Goal: Task Accomplishment & Management: Manage account settings

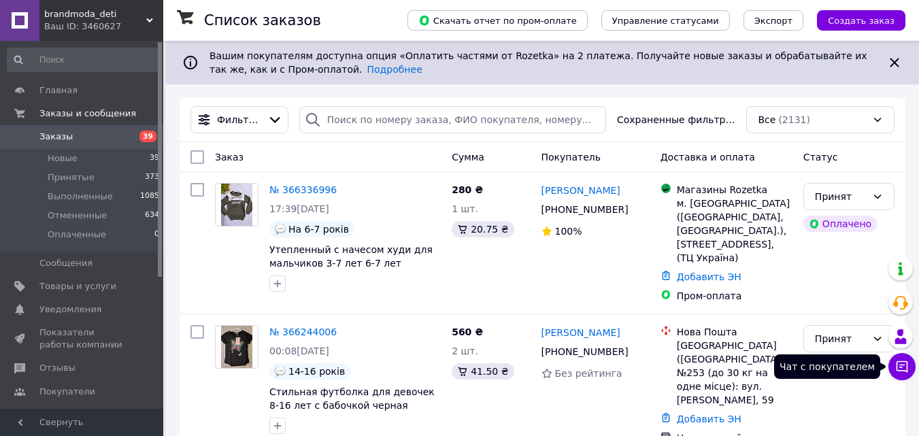
click at [908, 367] on icon at bounding box center [903, 367] width 12 height 12
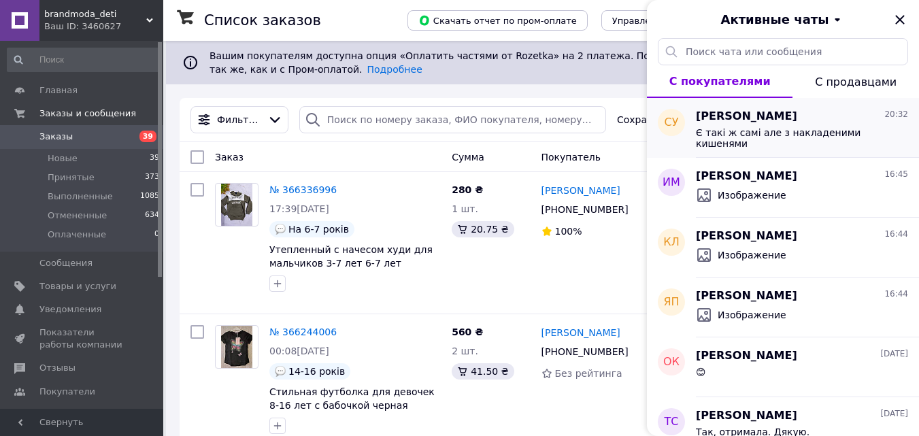
click at [780, 122] on span "[PERSON_NAME]" at bounding box center [746, 117] width 101 height 16
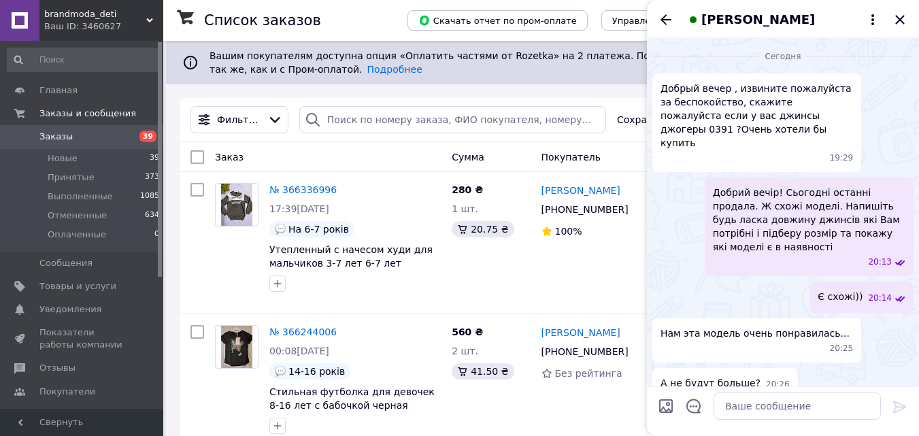
scroll to position [63, 0]
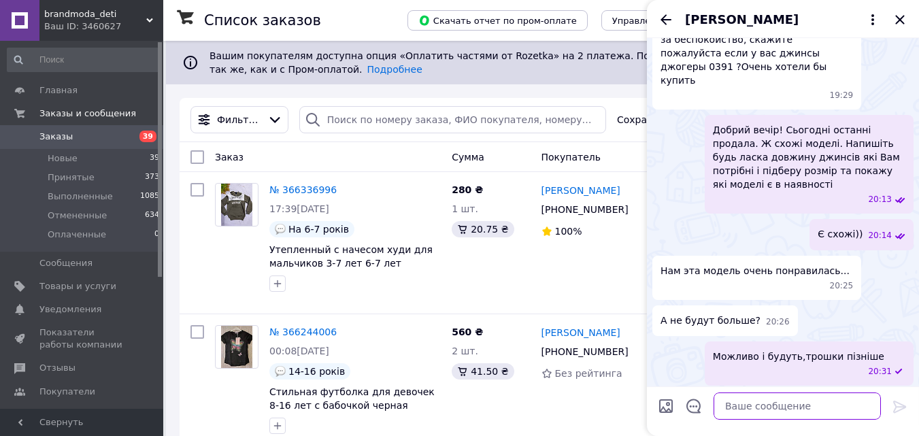
paste textarea "[URL][DOMAIN_NAME]"
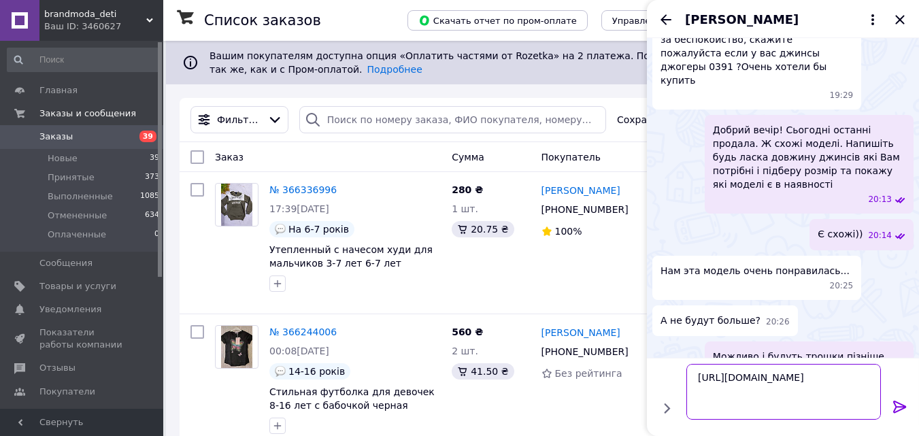
type textarea "[URL][DOMAIN_NAME]"
click at [902, 409] on icon at bounding box center [900, 407] width 13 height 12
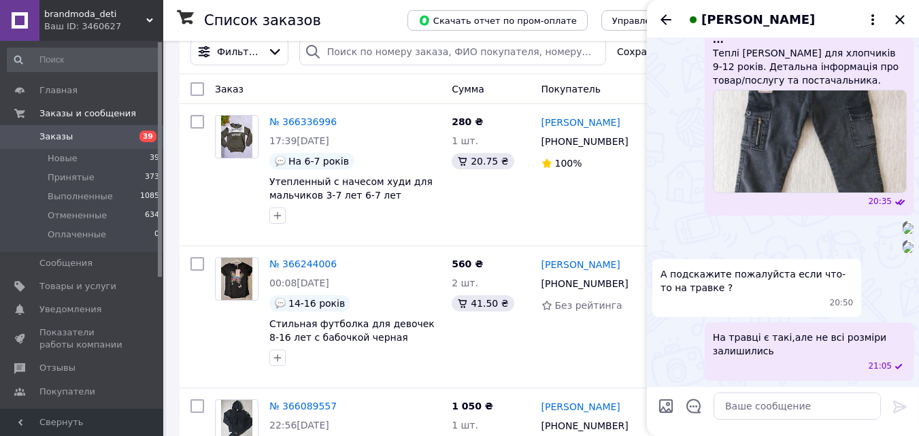
scroll to position [838, 0]
click at [758, 406] on textarea at bounding box center [797, 406] width 167 height 27
paste textarea "[URL][DOMAIN_NAME]"
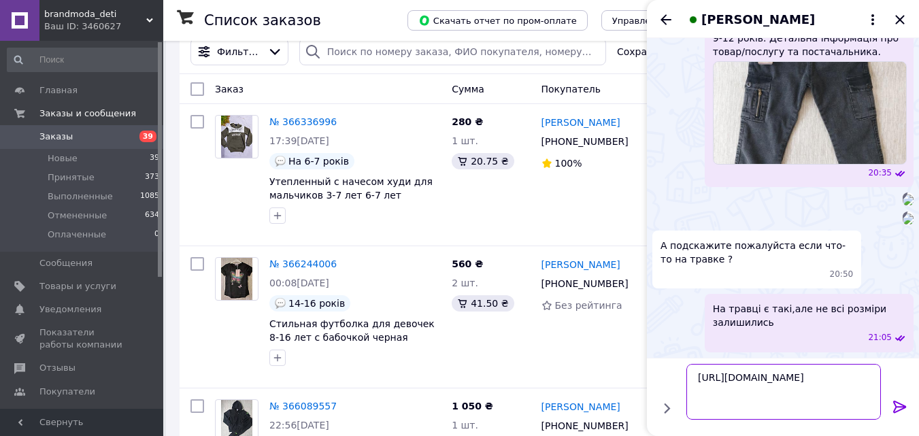
type textarea "[URL][DOMAIN_NAME]"
click at [897, 410] on icon at bounding box center [900, 407] width 16 height 16
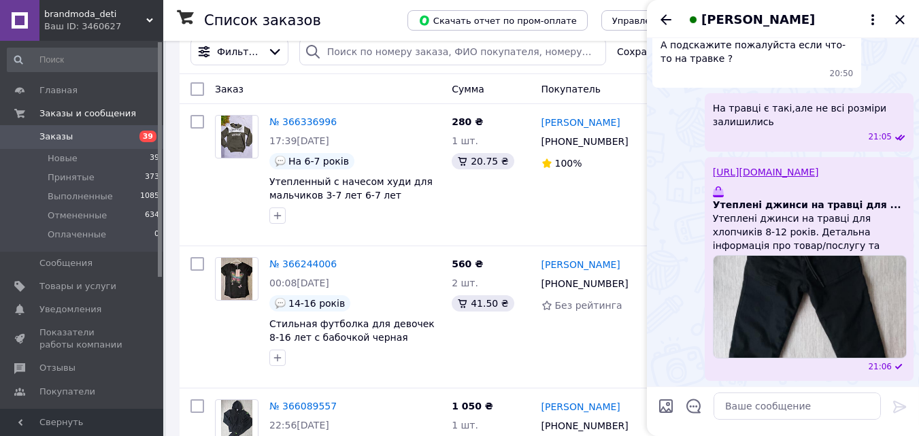
scroll to position [1068, 0]
click at [670, 21] on icon "Назад" at bounding box center [666, 20] width 16 height 16
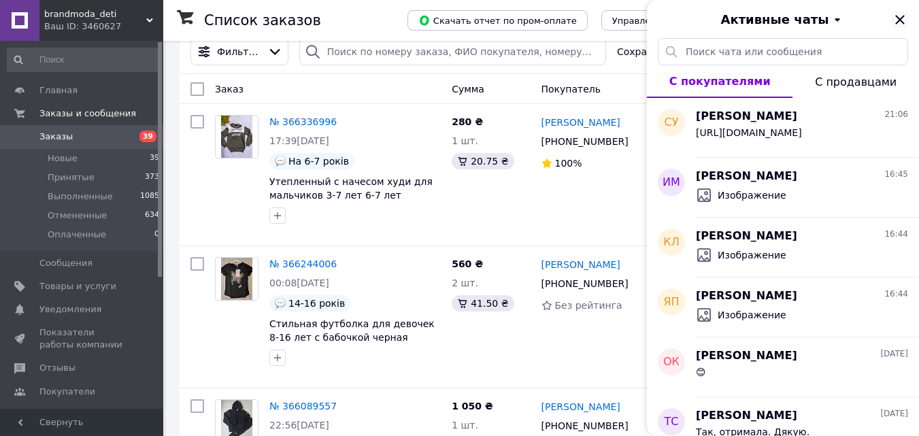
click at [900, 18] on icon "Закрыть" at bounding box center [900, 20] width 16 height 16
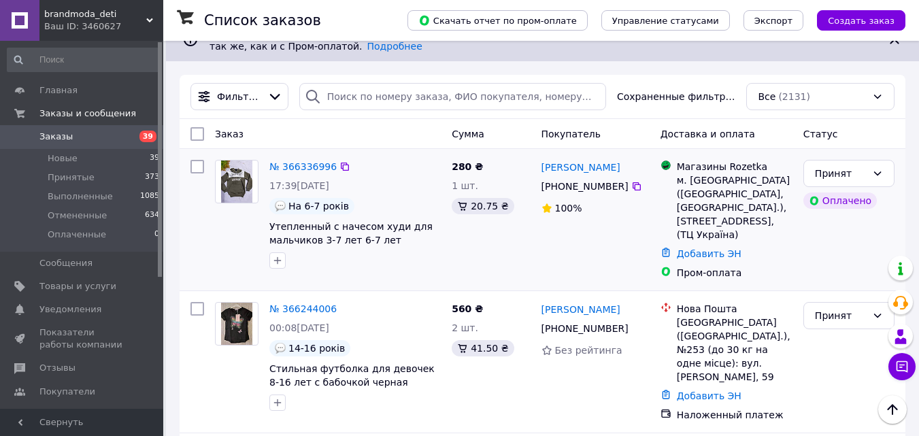
scroll to position [0, 0]
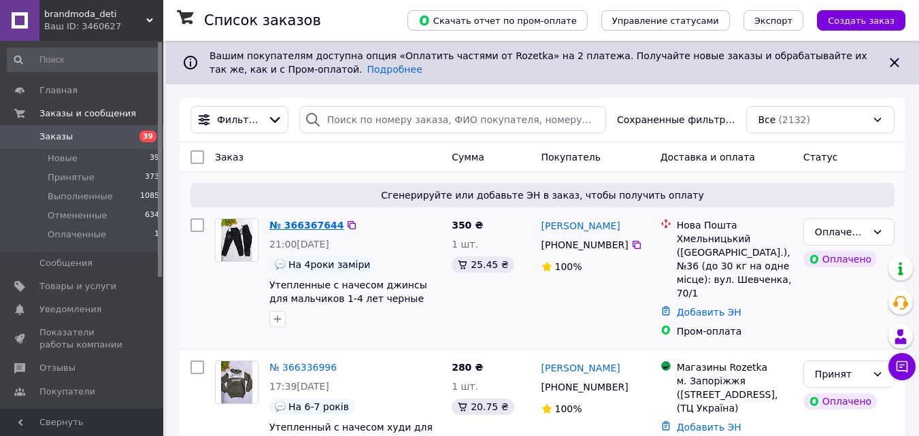
click at [304, 225] on link "№ 366367644" at bounding box center [306, 225] width 74 height 11
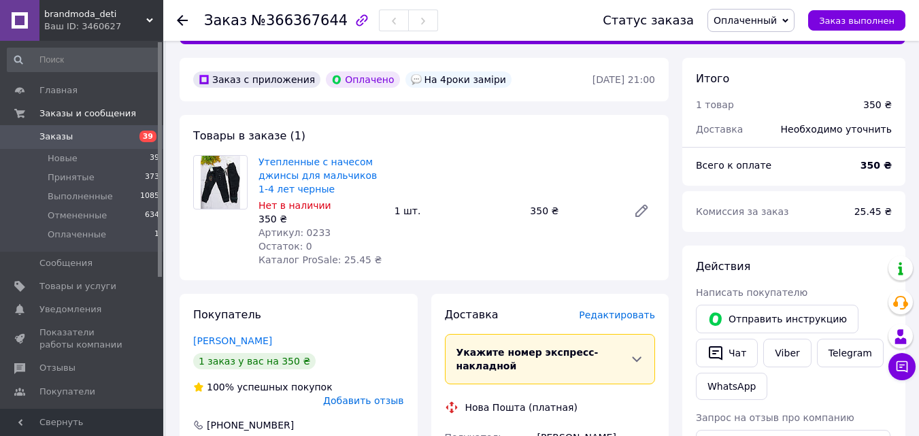
scroll to position [68, 0]
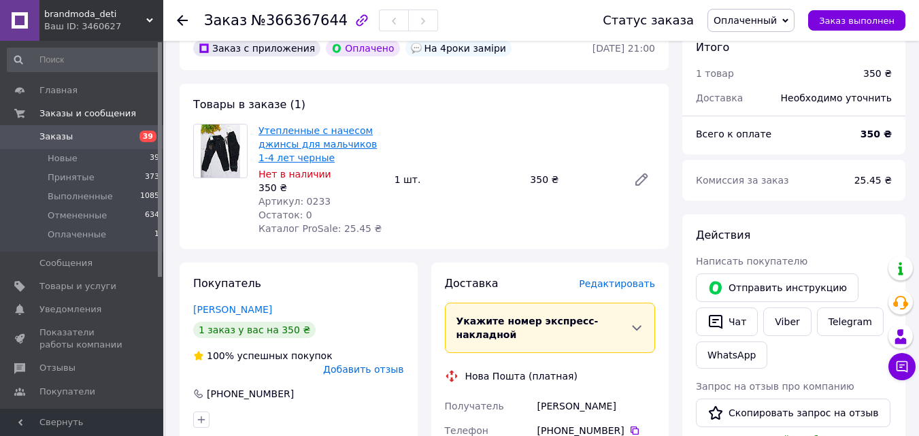
click at [302, 140] on link "Утепленные с начесом джинсы для мальчиков 1-4 лет черные" at bounding box center [318, 144] width 118 height 38
